Goal: Information Seeking & Learning: Learn about a topic

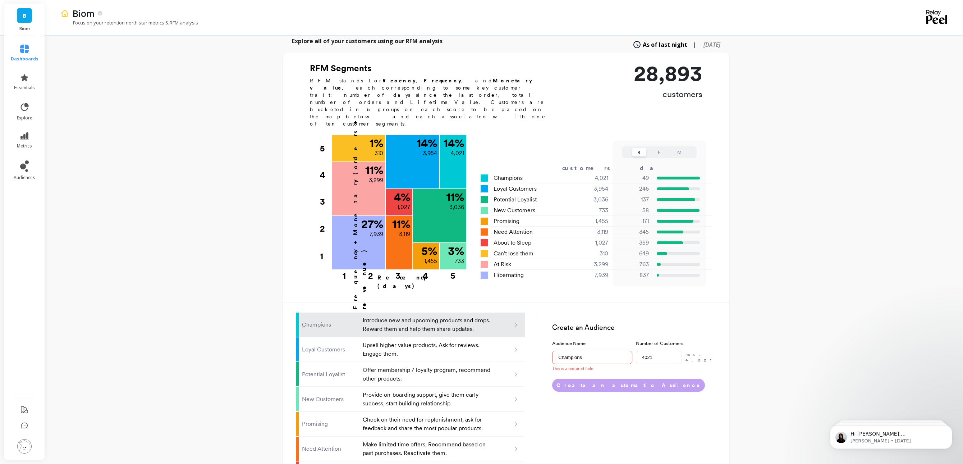
scroll to position [198, 0]
click at [26, 133] on icon at bounding box center [24, 136] width 9 height 8
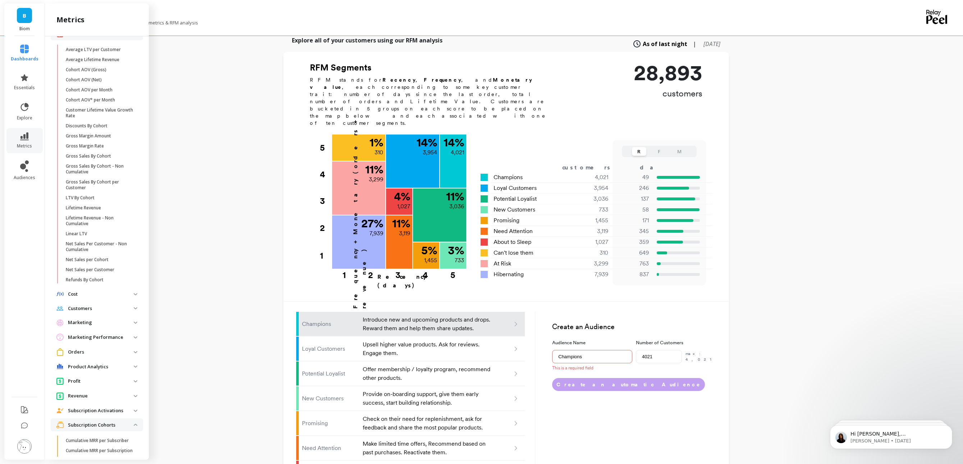
scroll to position [155, 0]
click at [92, 81] on p "Cohort AOV (Net)" at bounding box center [84, 81] width 36 height 6
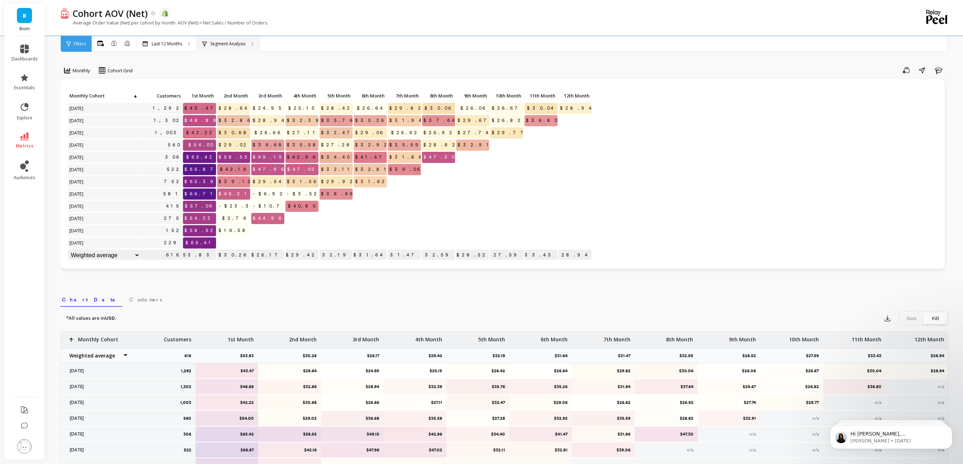
click at [240, 39] on div "Segment Analysis" at bounding box center [228, 44] width 63 height 16
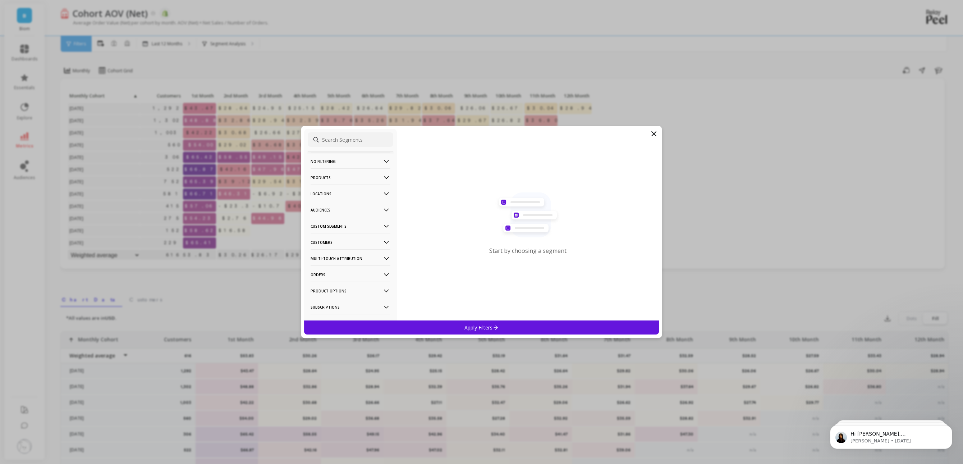
click at [335, 238] on p "Customers" at bounding box center [351, 242] width 80 height 18
click at [334, 296] on p "Subscriptions" at bounding box center [327, 294] width 30 height 6
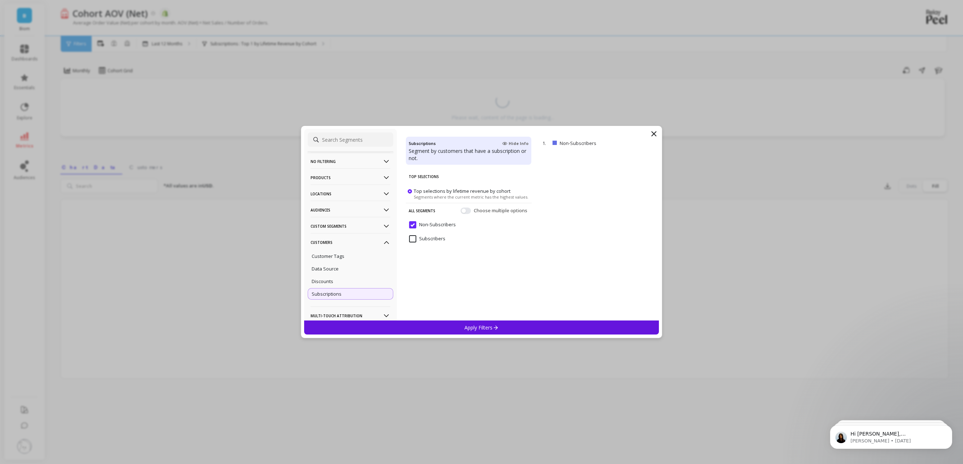
click at [414, 238] on input "Subscribers" at bounding box center [427, 238] width 36 height 7
click at [486, 325] on p "Apply Filters" at bounding box center [482, 327] width 34 height 7
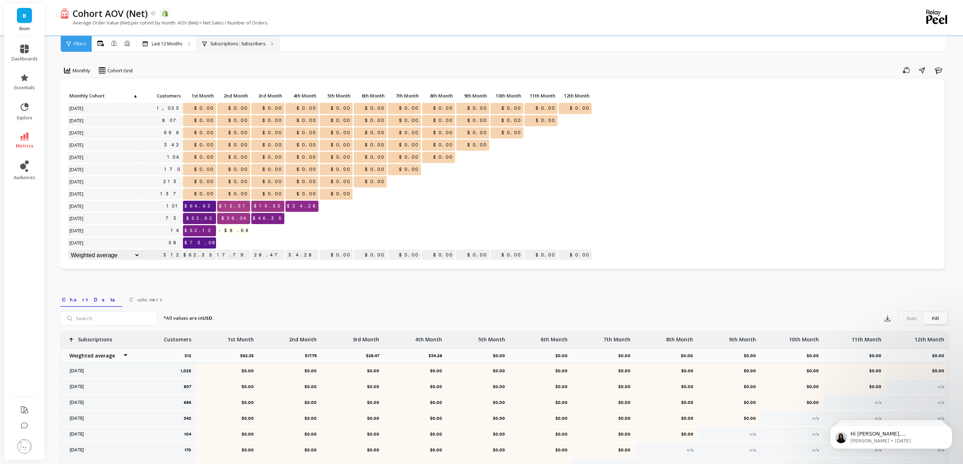
click at [253, 43] on p "Subscriptions : Subscribers" at bounding box center [237, 44] width 55 height 6
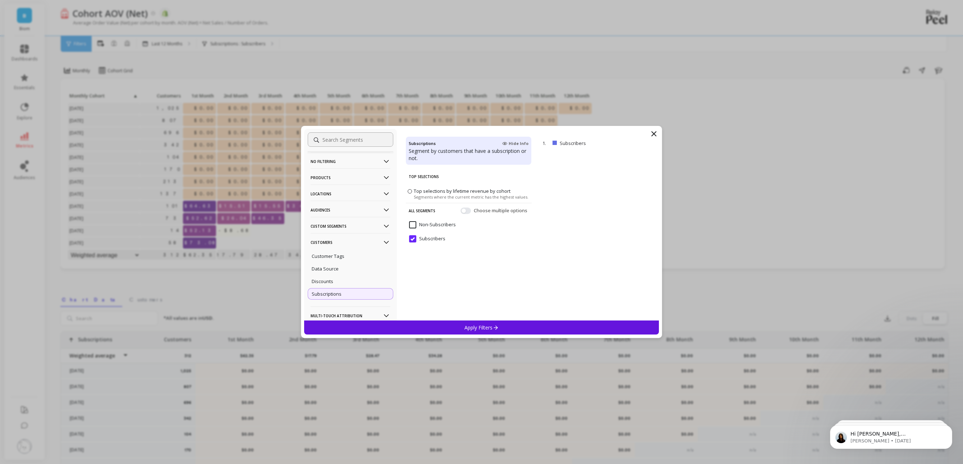
scroll to position [102, 0]
click at [655, 133] on icon at bounding box center [654, 134] width 4 height 4
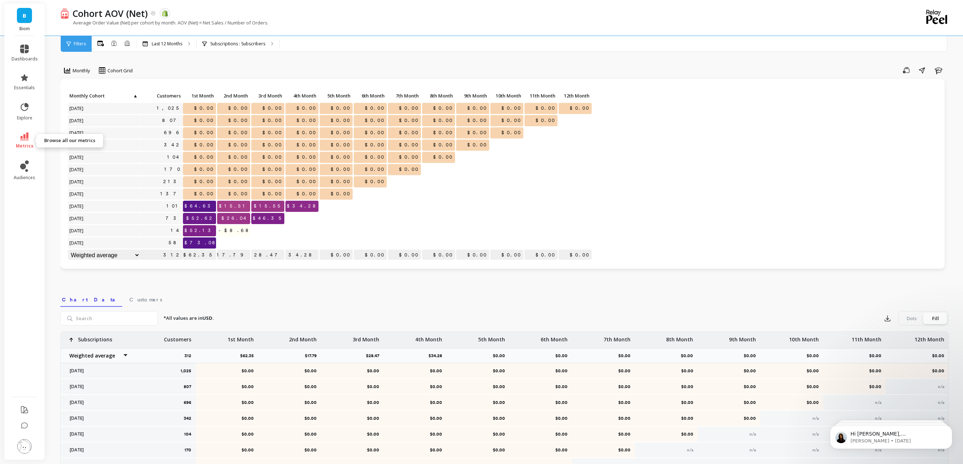
click at [24, 139] on icon at bounding box center [24, 136] width 9 height 8
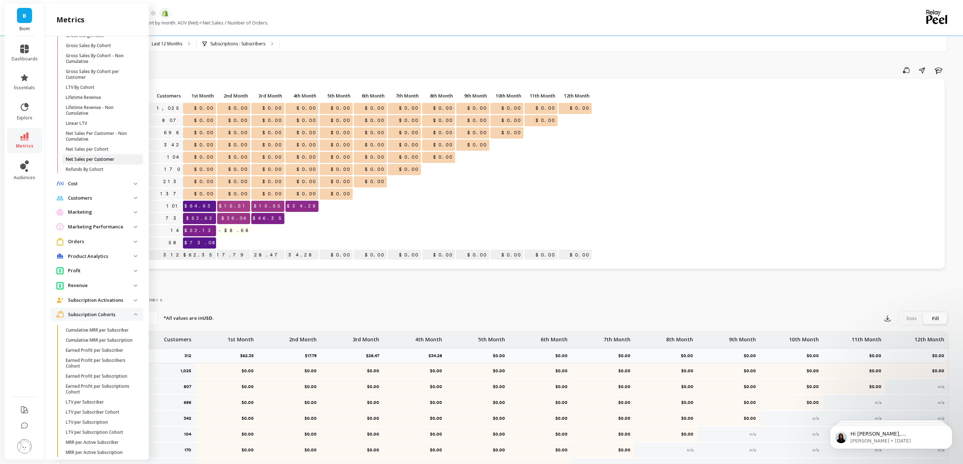
scroll to position [292, 0]
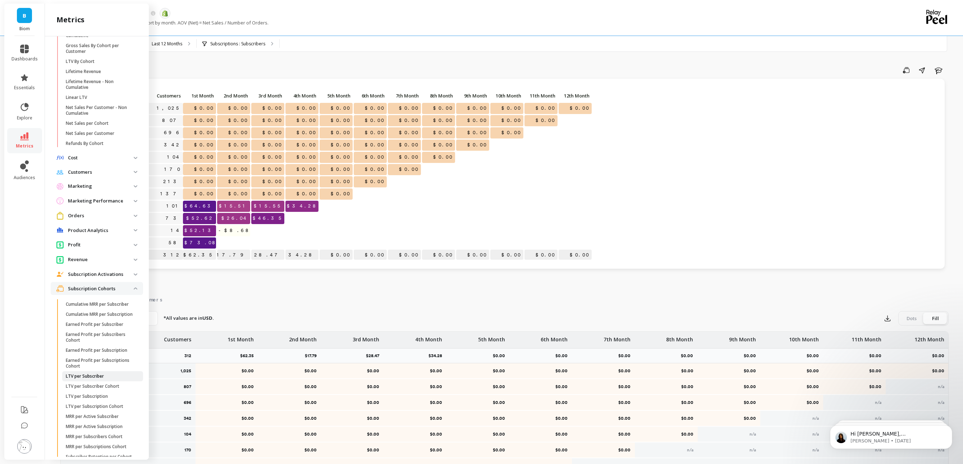
click at [100, 379] on p "LTV per Subscriber" at bounding box center [85, 376] width 38 height 6
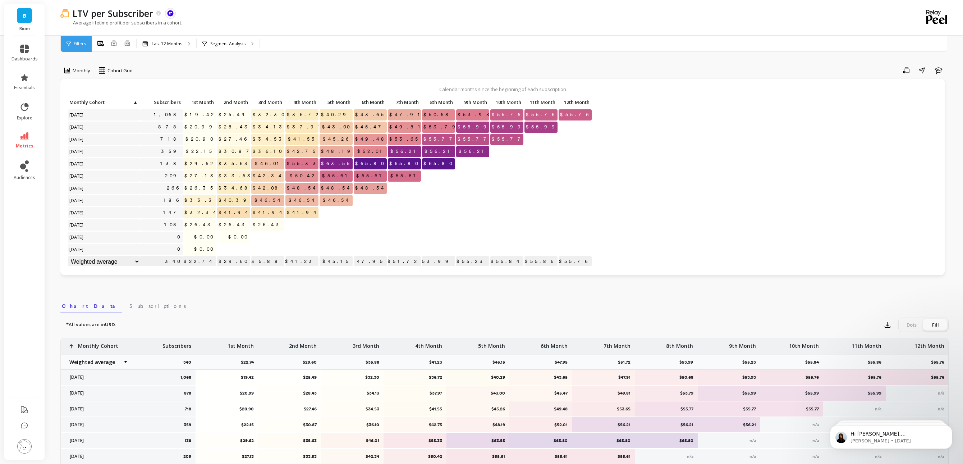
scroll to position [0, 0]
click at [235, 42] on p "Segment Analysis" at bounding box center [227, 44] width 35 height 6
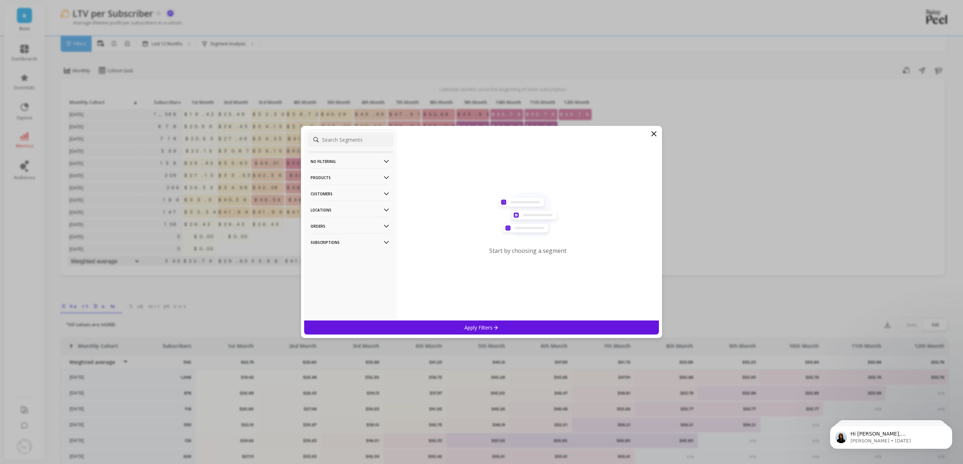
click at [344, 192] on p "Customers" at bounding box center [351, 193] width 80 height 18
click at [653, 134] on icon at bounding box center [654, 134] width 4 height 4
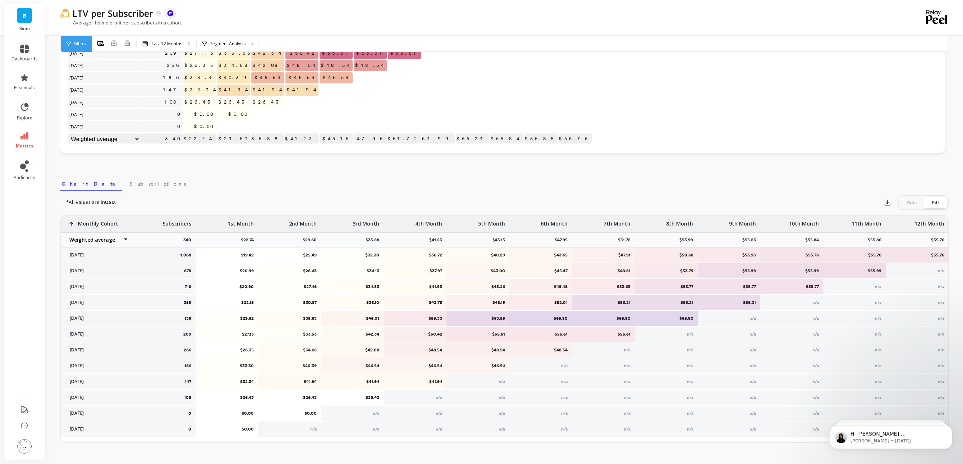
scroll to position [0, 0]
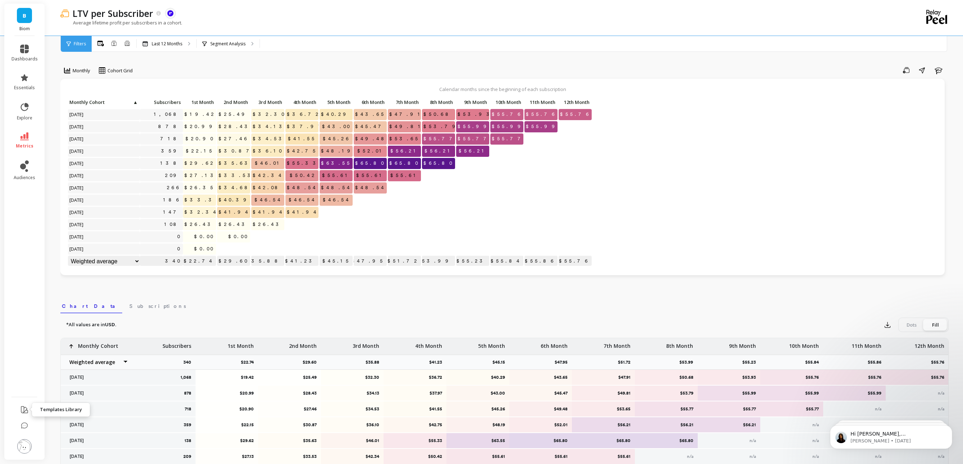
click at [24, 409] on icon at bounding box center [24, 409] width 6 height 6
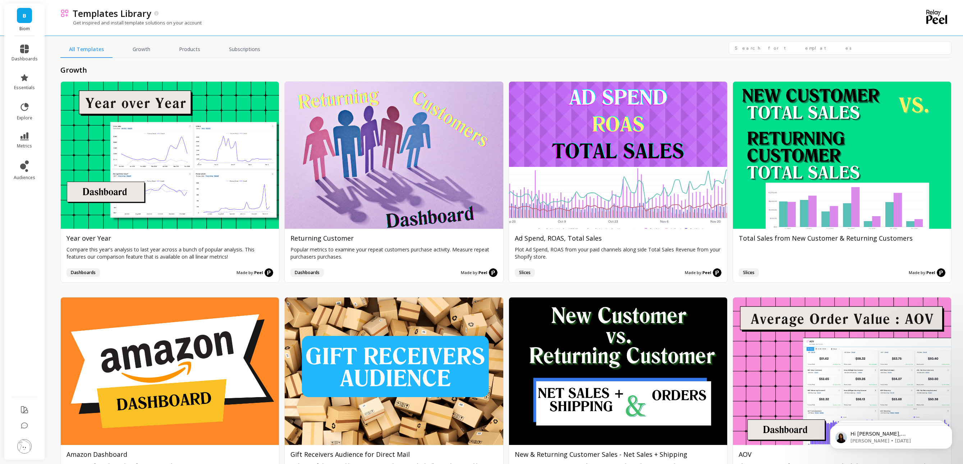
click at [23, 444] on img at bounding box center [24, 446] width 14 height 14
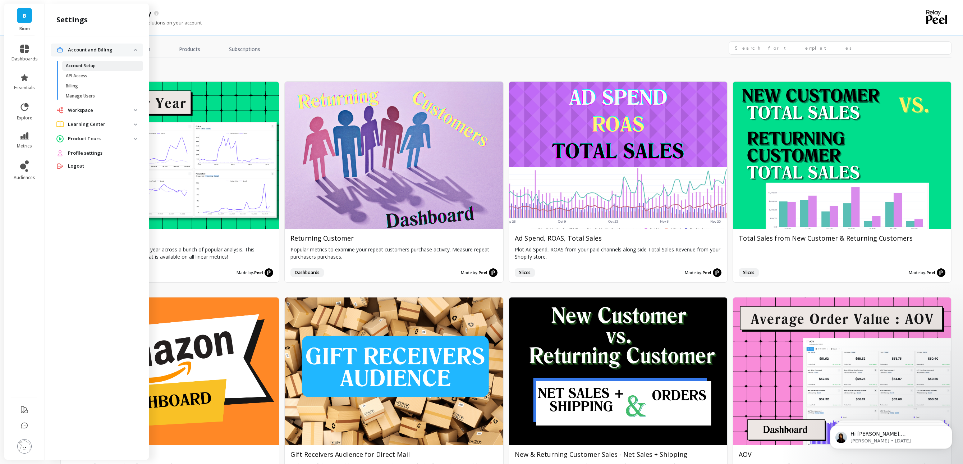
click at [86, 64] on p "Account Setup" at bounding box center [81, 66] width 30 height 6
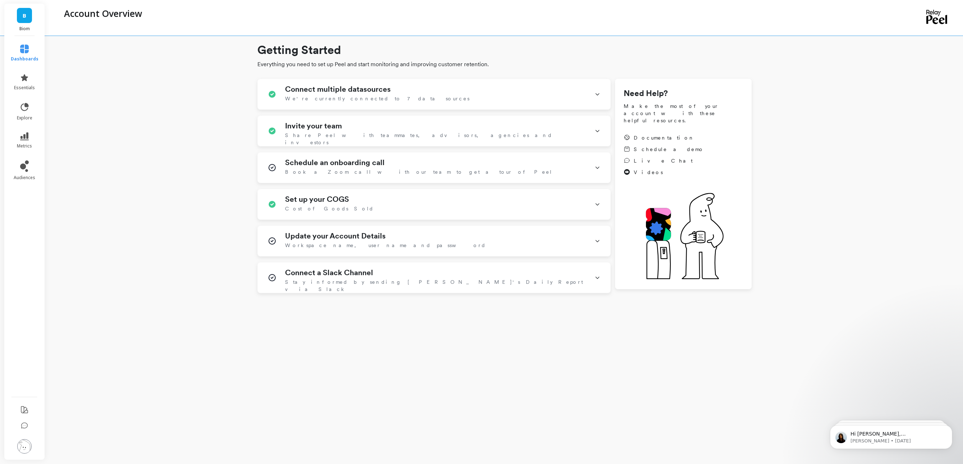
click at [26, 443] on img at bounding box center [24, 446] width 14 height 14
click at [89, 153] on span "Profile settings" at bounding box center [85, 153] width 35 height 7
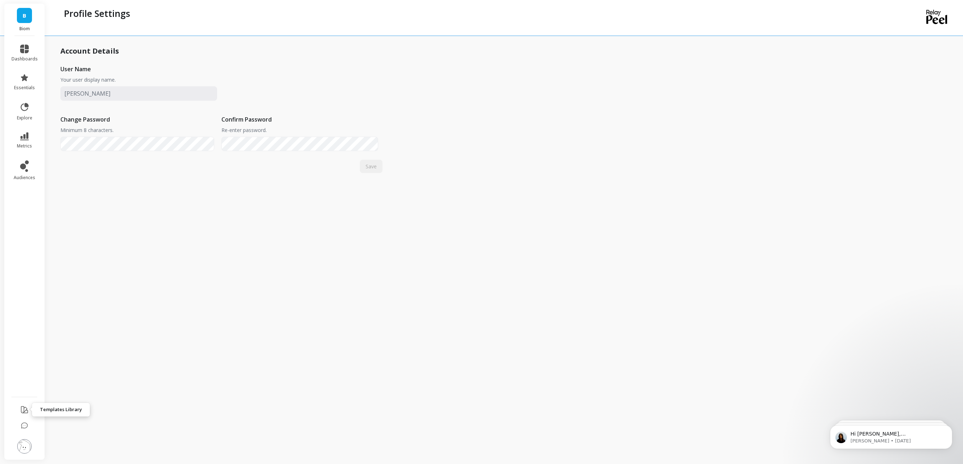
click at [26, 406] on icon at bounding box center [24, 409] width 9 height 9
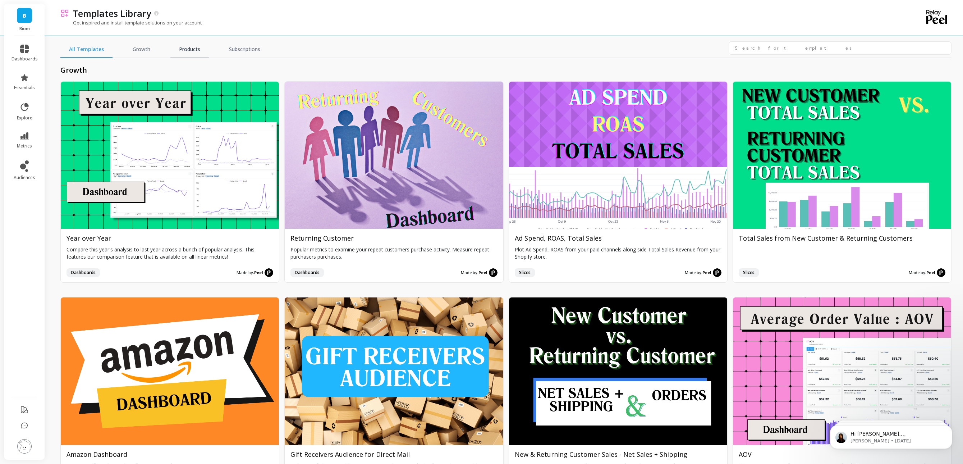
click at [180, 49] on link "Products" at bounding box center [189, 49] width 38 height 17
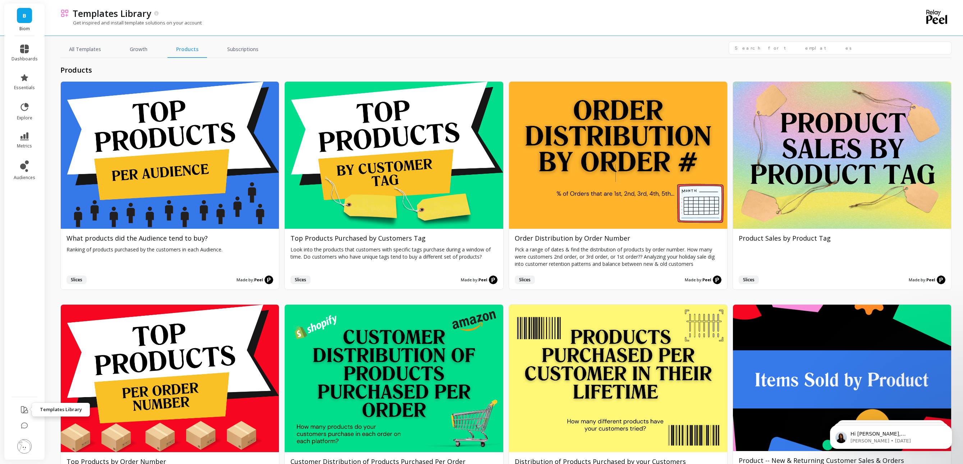
click at [25, 410] on icon at bounding box center [24, 409] width 6 height 6
click at [24, 410] on icon at bounding box center [24, 409] width 6 height 6
click at [26, 446] on img at bounding box center [24, 446] width 14 height 14
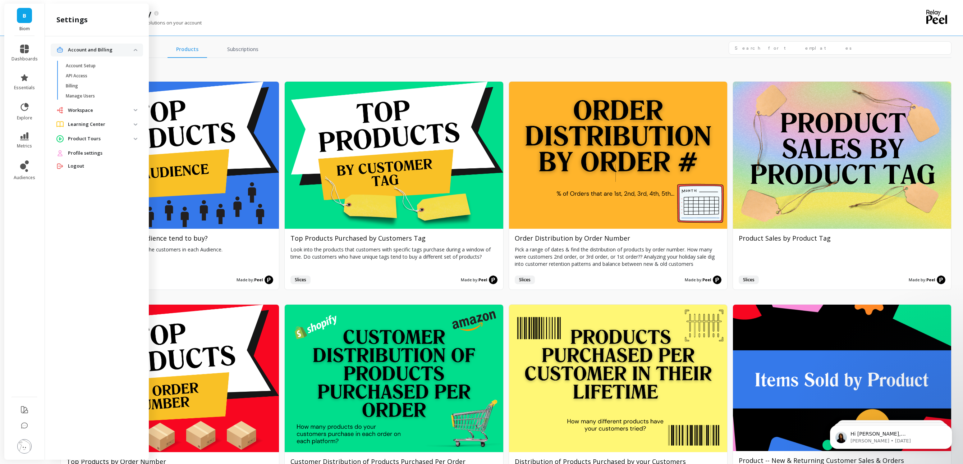
click at [26, 19] on span "B" at bounding box center [25, 16] width 4 height 8
click at [23, 450] on img at bounding box center [24, 446] width 14 height 14
click at [23, 15] on span "B" at bounding box center [25, 16] width 4 height 8
click at [24, 16] on span "B" at bounding box center [25, 16] width 4 height 8
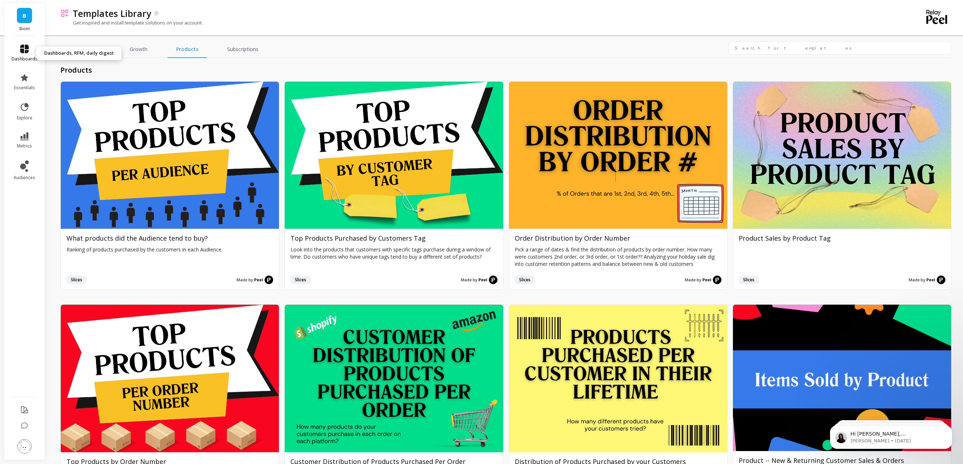
click at [26, 48] on icon at bounding box center [24, 49] width 9 height 9
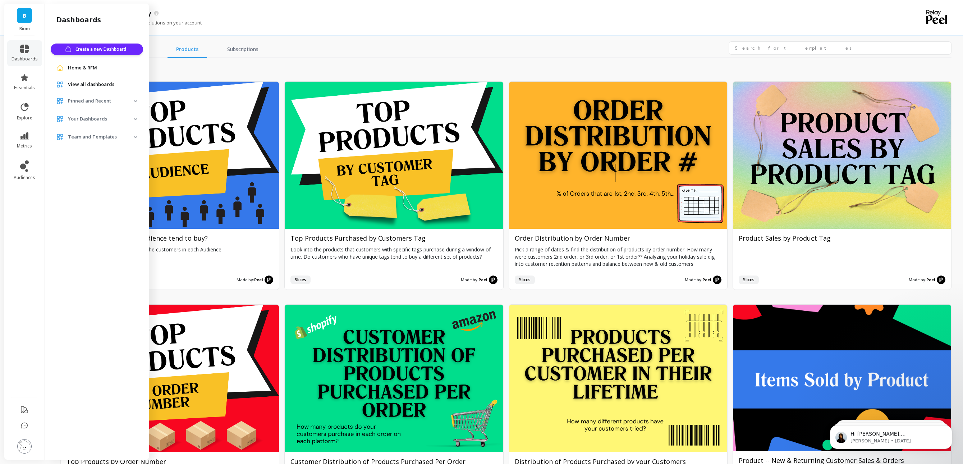
click at [88, 119] on p "Your Dashboards" at bounding box center [101, 118] width 66 height 7
click at [96, 135] on p "Subscribers & Subscriptions" at bounding box center [94, 135] width 57 height 6
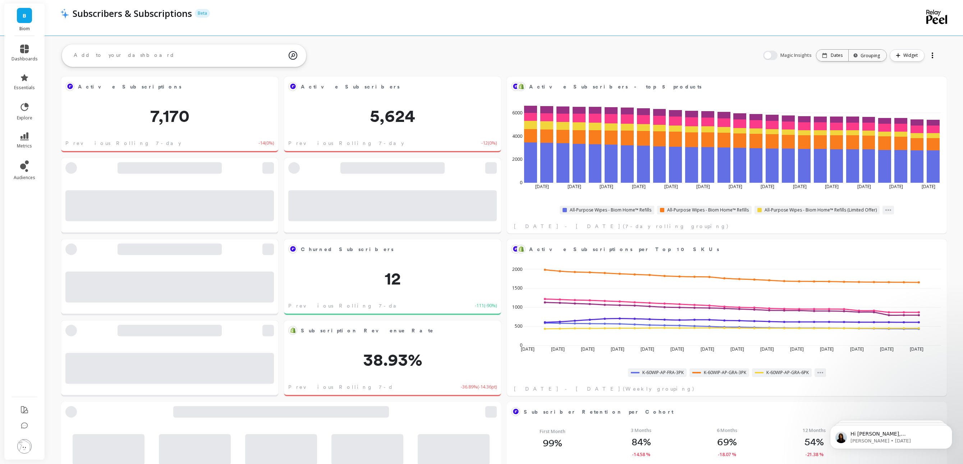
scroll to position [198, 425]
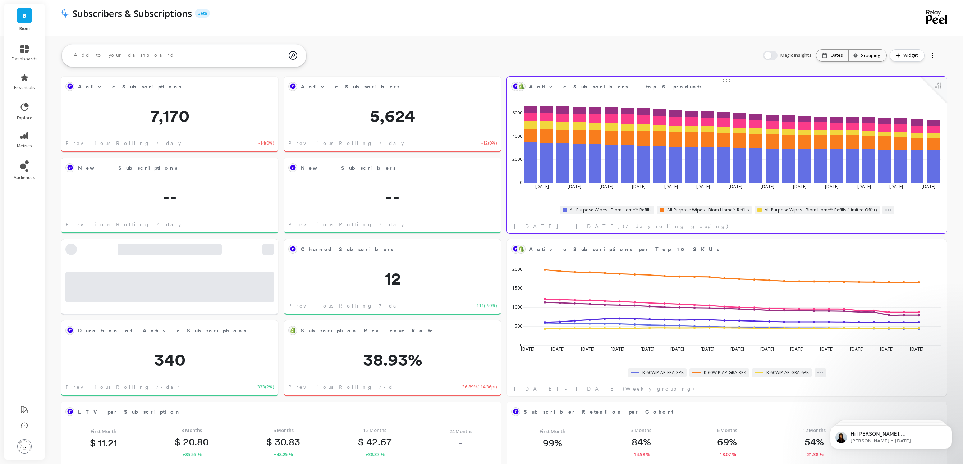
click at [943, 87] on div at bounding box center [933, 90] width 27 height 27
click at [939, 86] on button at bounding box center [938, 86] width 9 height 10
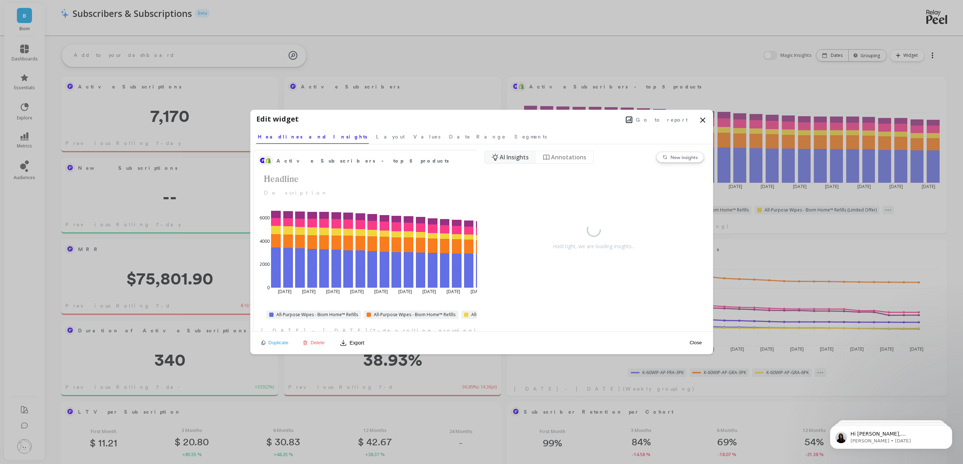
click at [703, 119] on icon at bounding box center [703, 120] width 4 height 4
